Goal: Book appointment/travel/reservation

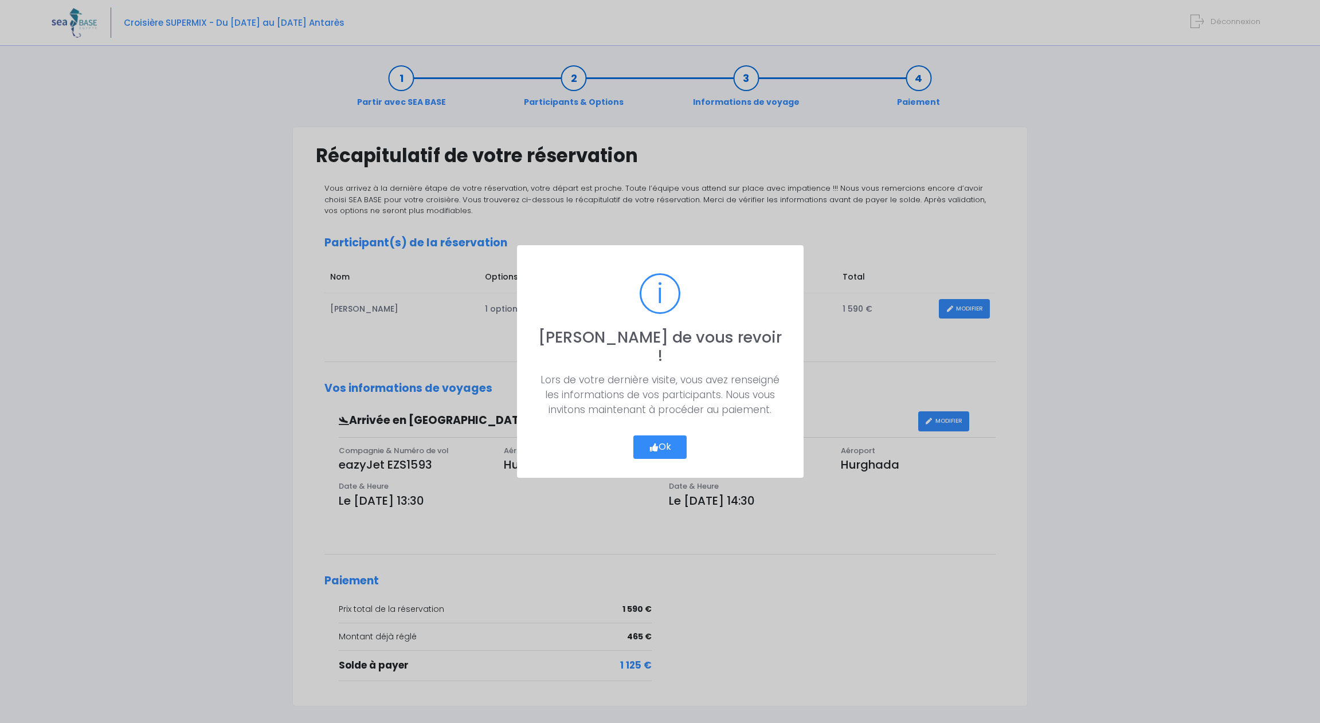
click at [675, 436] on button "Ok" at bounding box center [660, 448] width 54 height 24
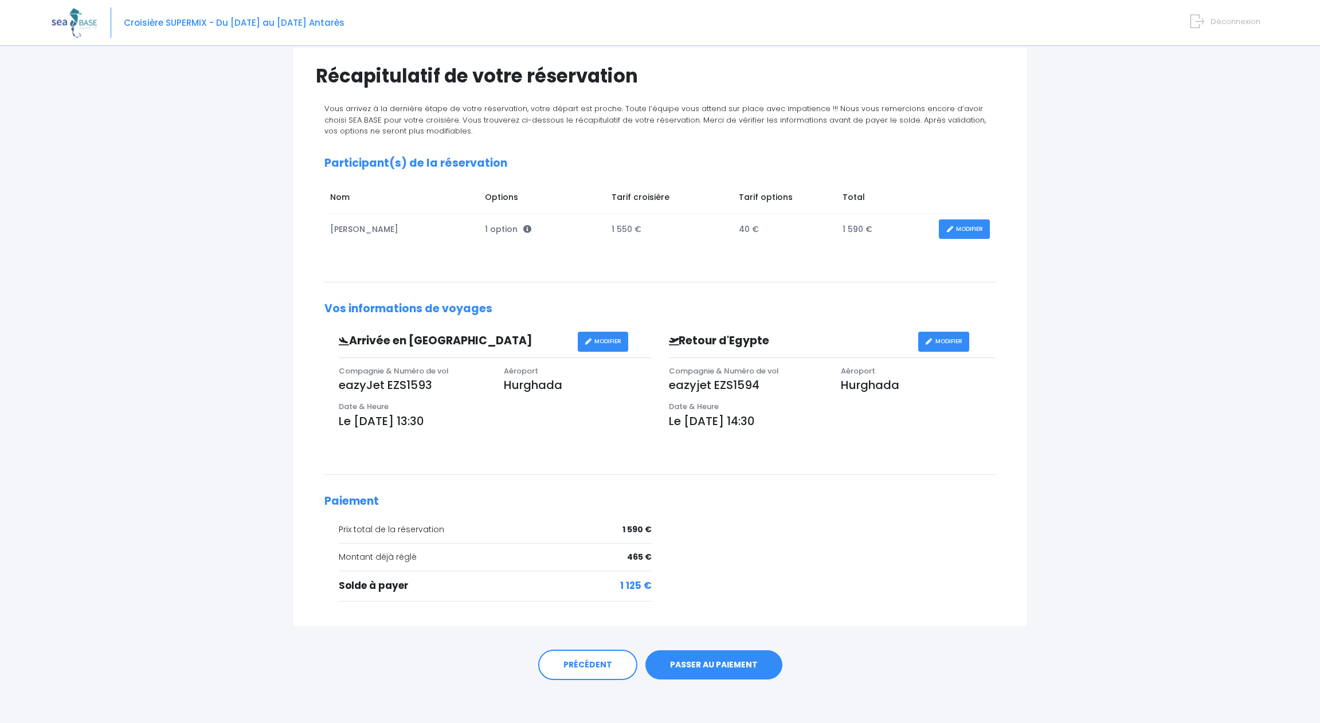
scroll to position [79, 0]
click at [730, 666] on link "PASSER AU PAIEMENT" at bounding box center [714, 667] width 137 height 30
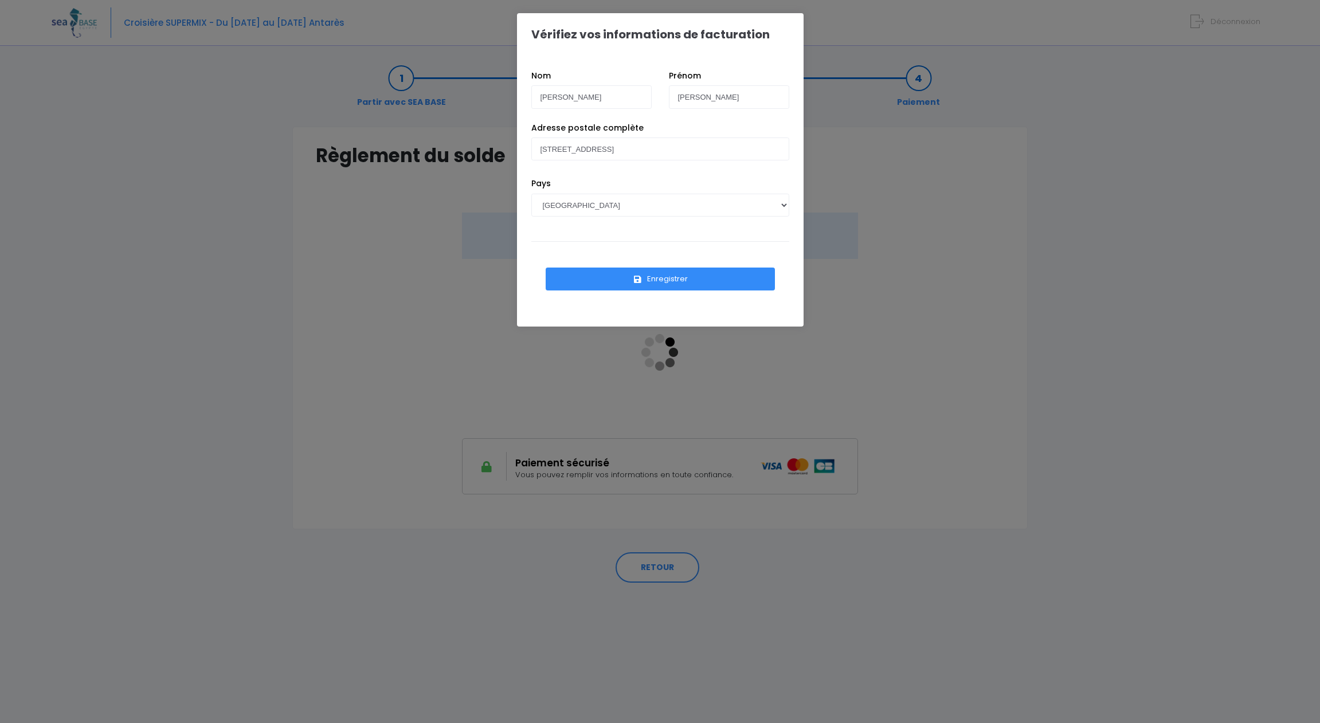
click at [672, 280] on button "Enregistrer" at bounding box center [660, 279] width 229 height 23
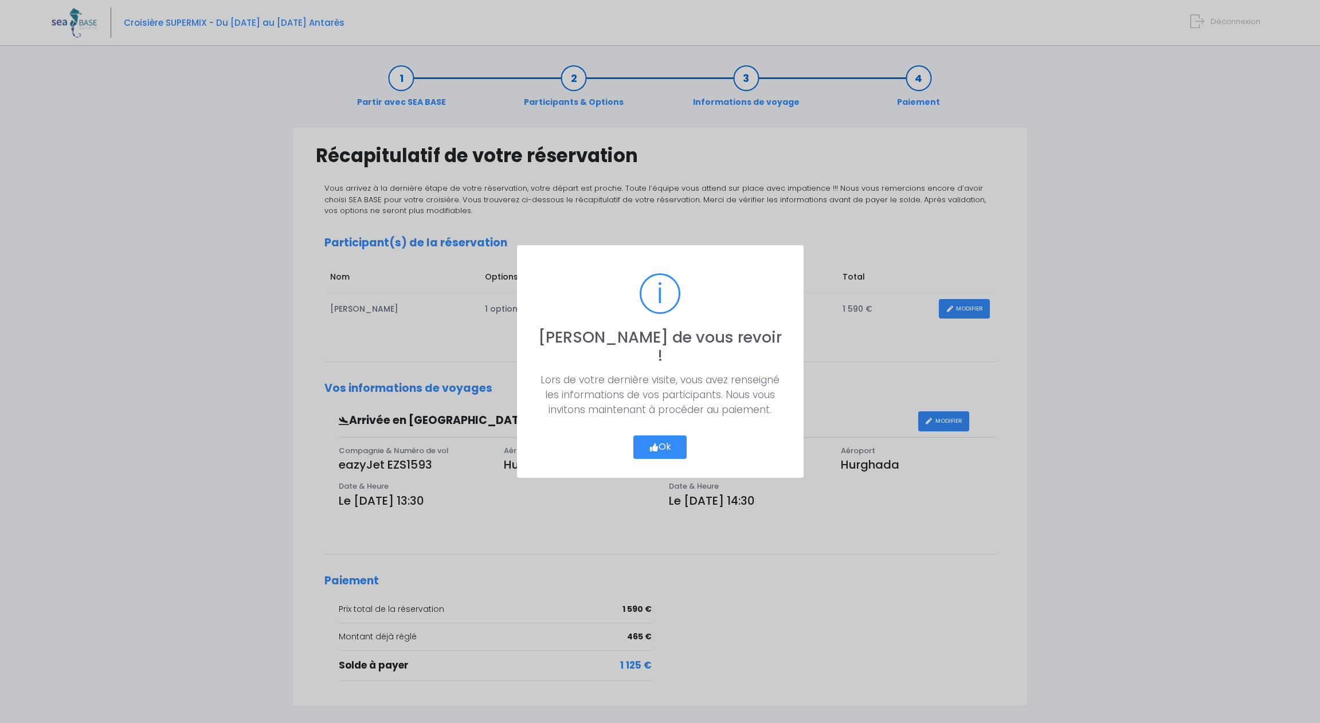
click at [662, 437] on button "Ok" at bounding box center [660, 448] width 54 height 24
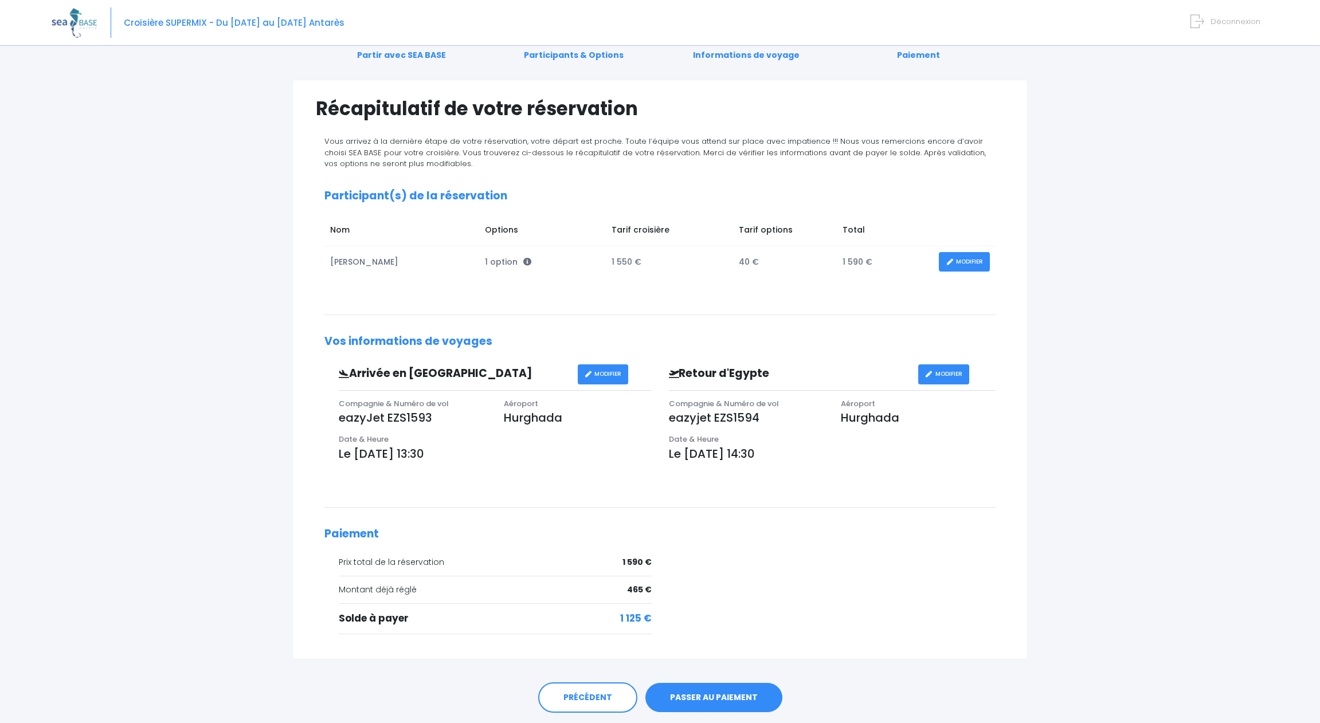
scroll to position [50, 0]
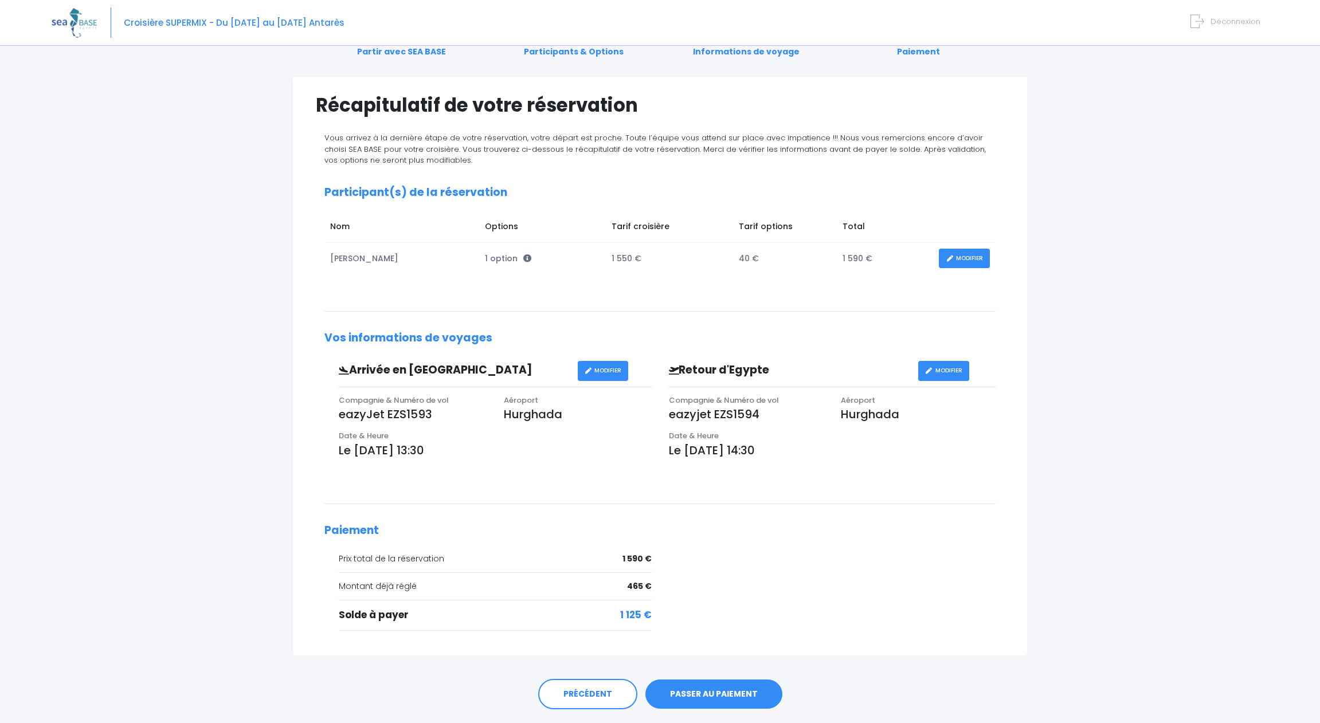
click at [971, 257] on link "MODIFIER" at bounding box center [964, 259] width 51 height 20
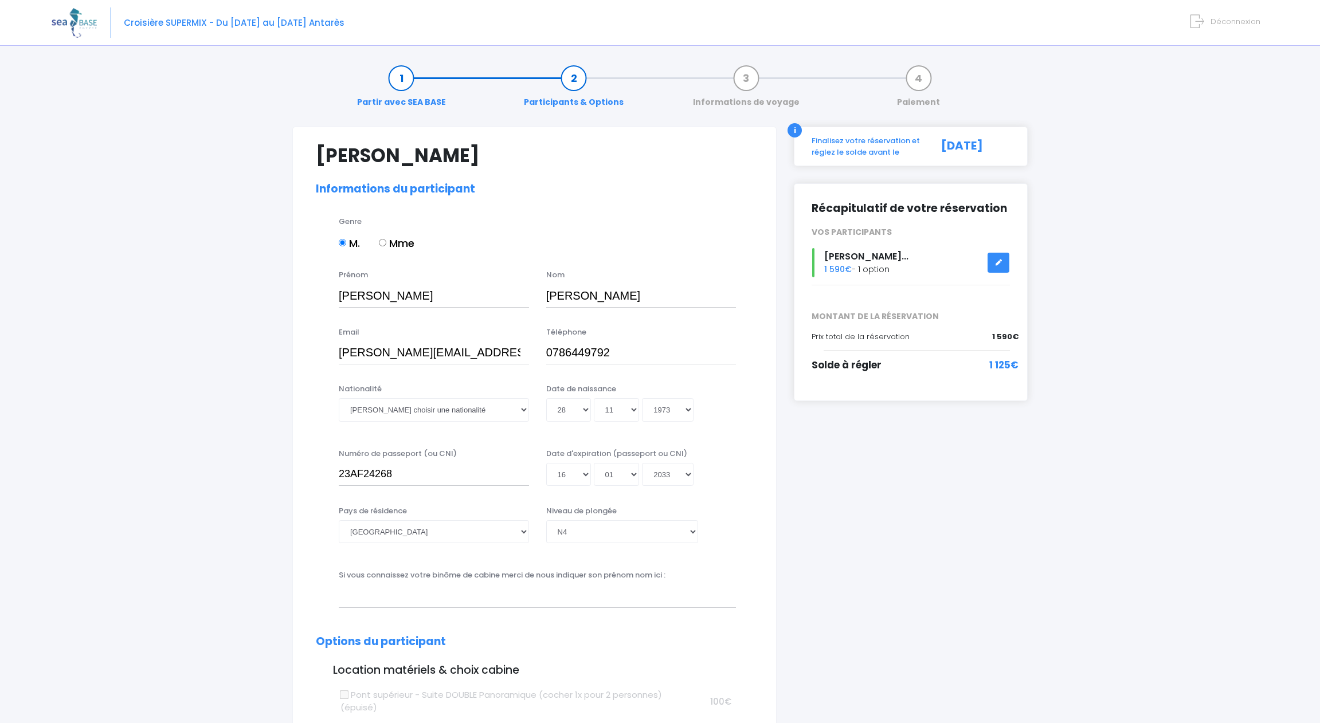
select select "N4"
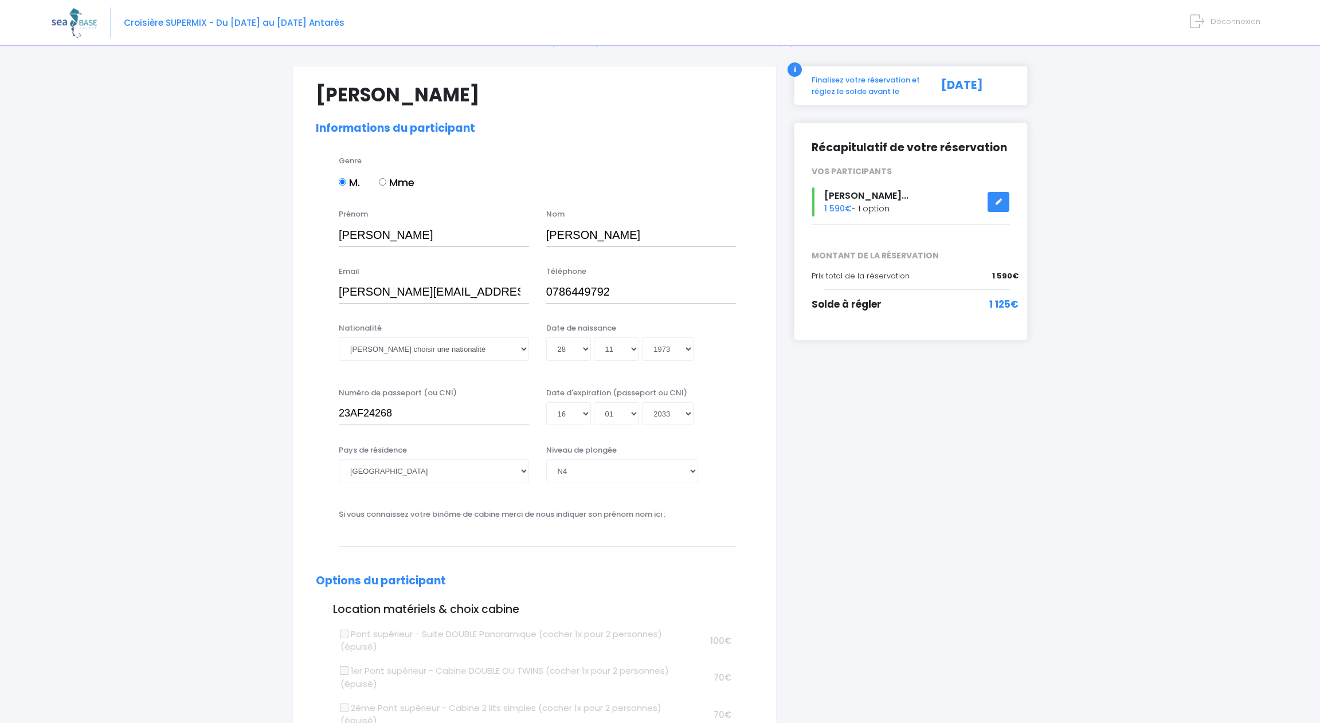
scroll to position [63, 0]
select select "Française"
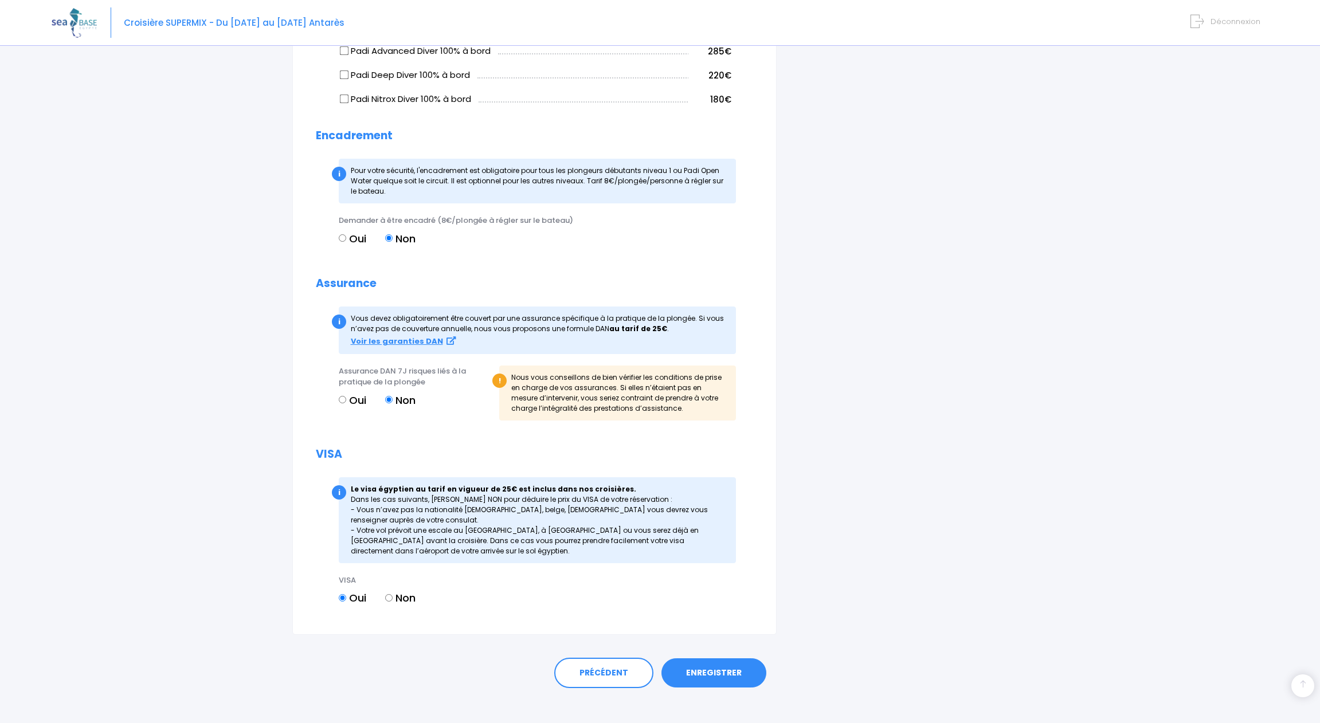
scroll to position [1008, 0]
type input "Eric Bonvallet"
click at [727, 660] on link "ENREGISTRER" at bounding box center [714, 674] width 105 height 30
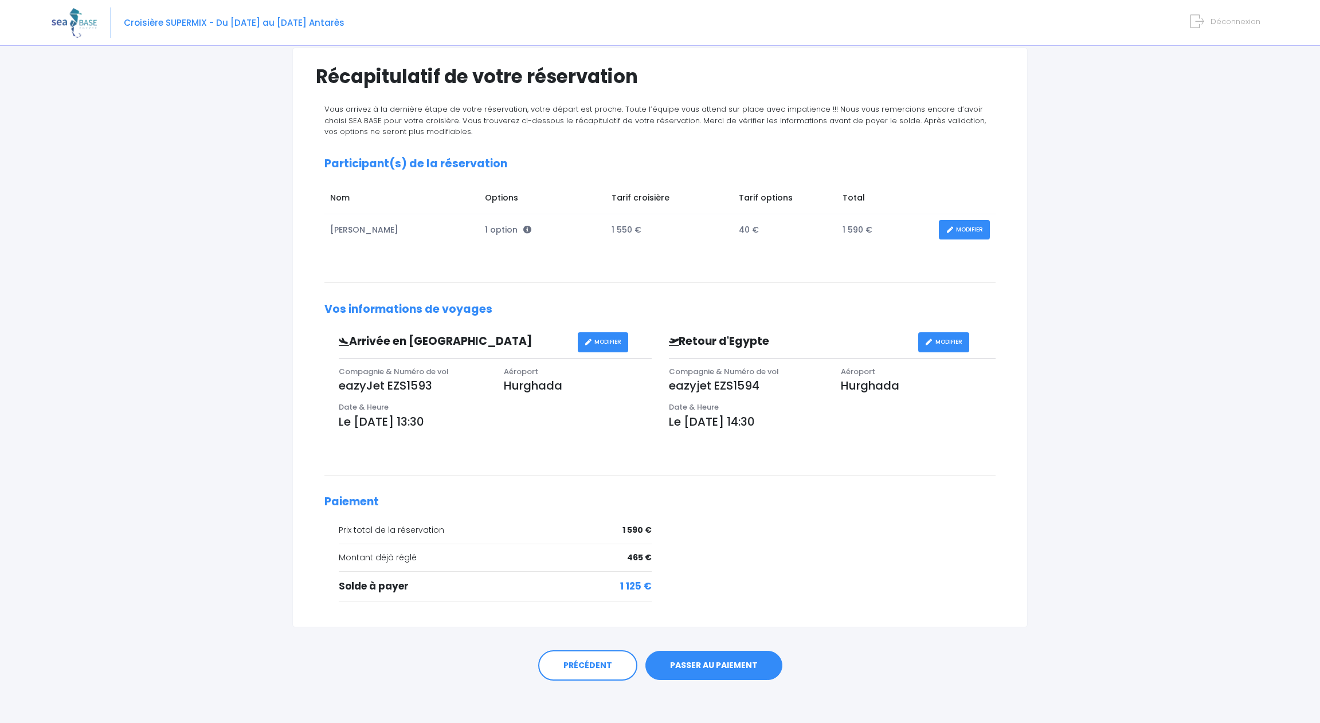
scroll to position [79, 0]
click at [708, 658] on link "PASSER AU PAIEMENT" at bounding box center [714, 667] width 137 height 30
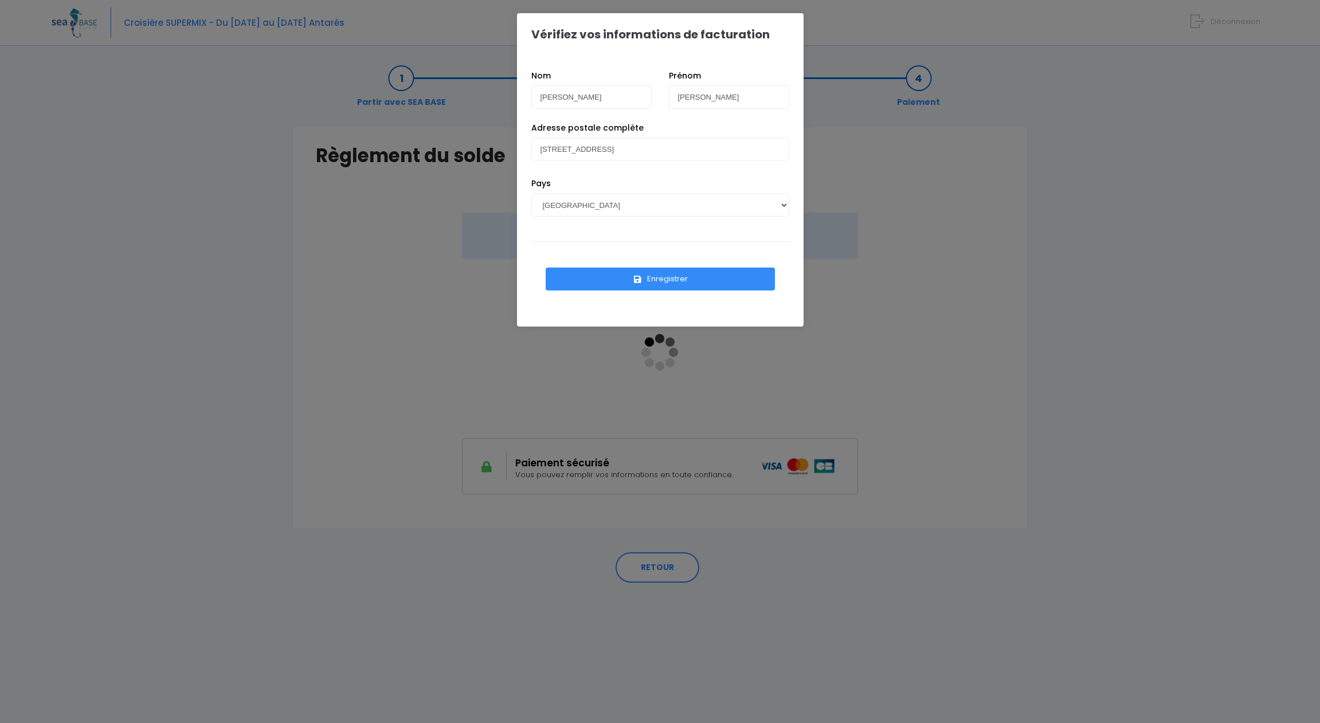
click at [654, 279] on button "Enregistrer" at bounding box center [660, 279] width 229 height 23
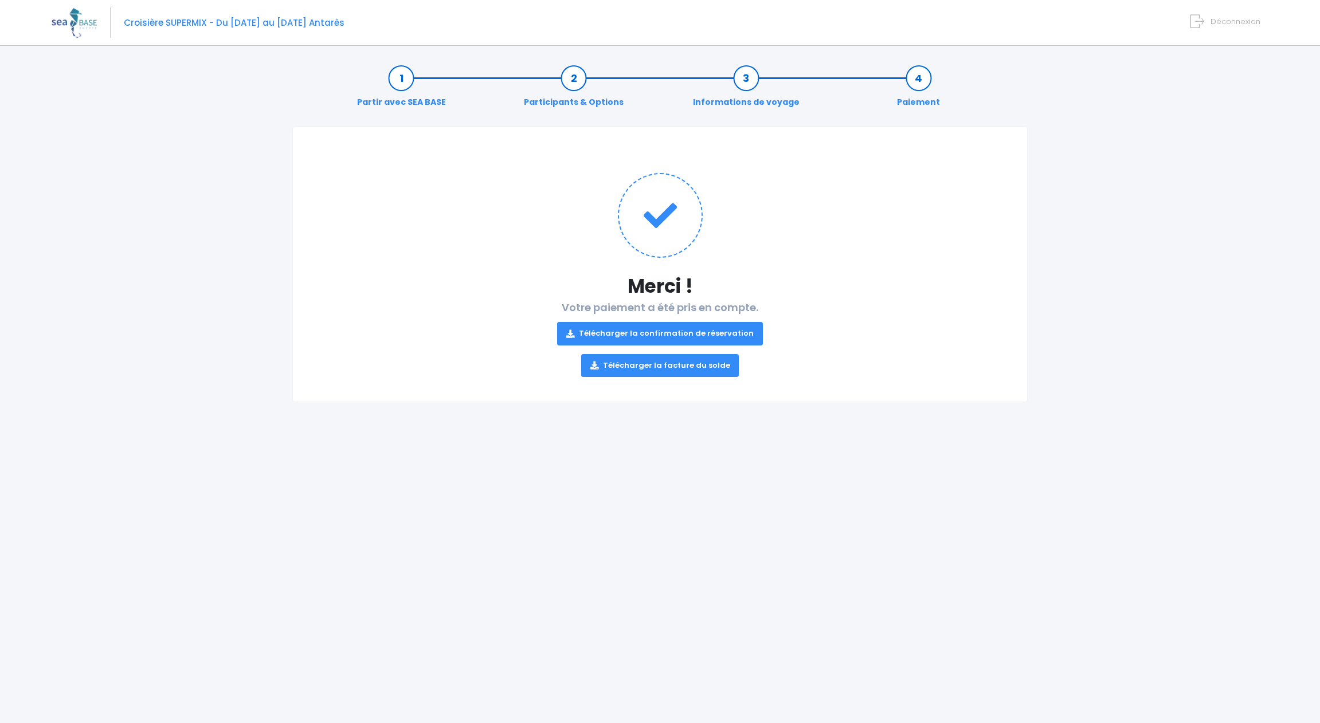
click at [666, 331] on link "Télécharger la confirmation de réservation" at bounding box center [660, 333] width 206 height 23
click at [656, 367] on link "Télécharger la facture du solde" at bounding box center [660, 365] width 158 height 23
